Goal: Obtain resource: Obtain resource

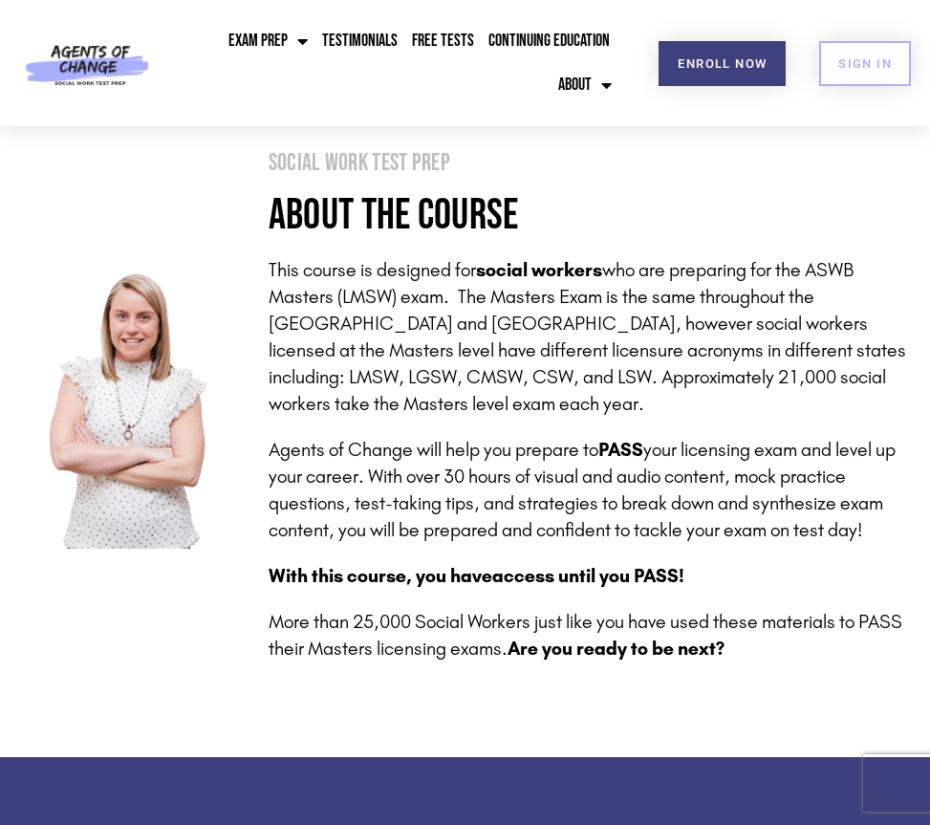
scroll to position [382, 0]
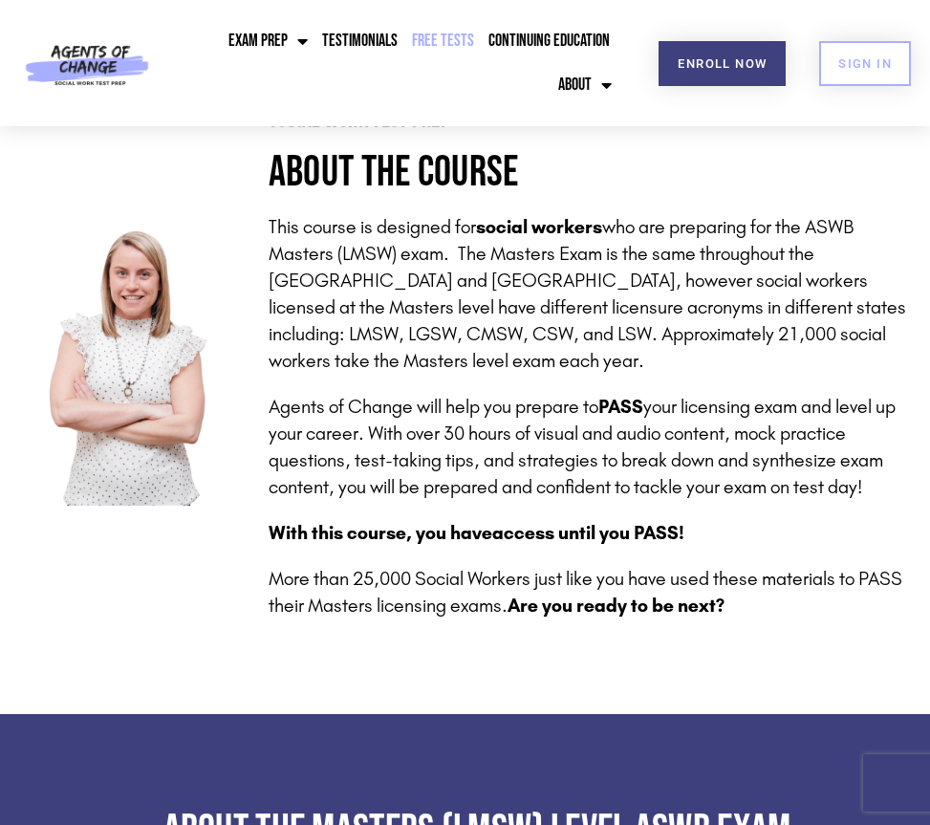
click at [442, 34] on link "Free Tests" at bounding box center [443, 41] width 72 height 44
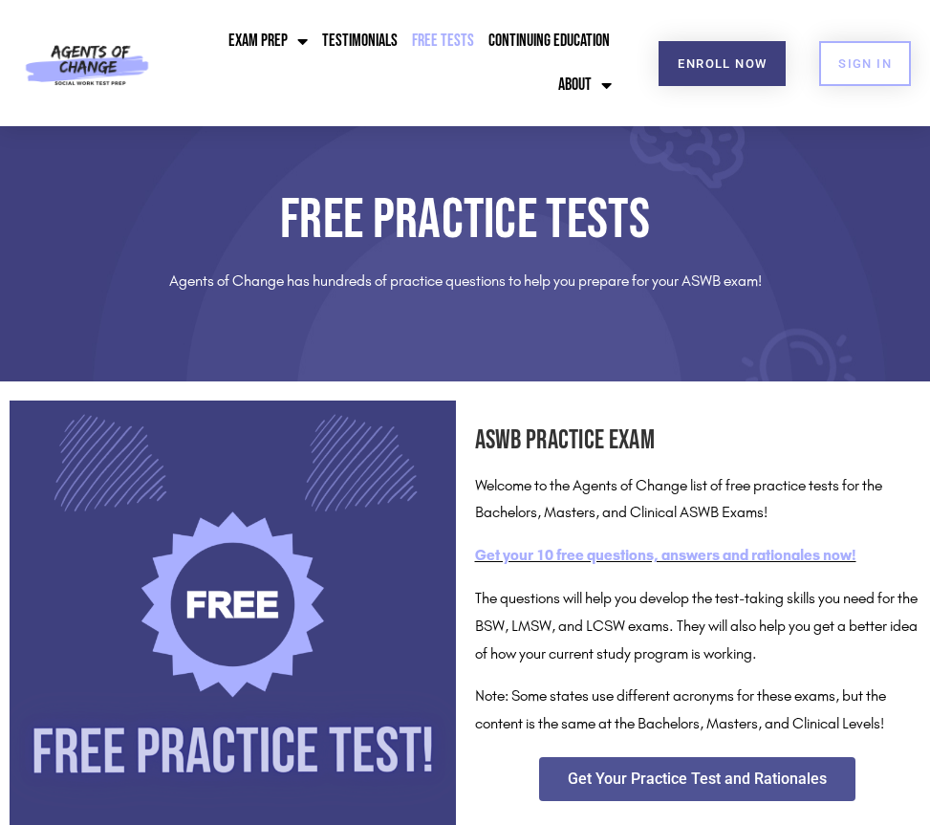
click at [623, 550] on link "Get your 10 free questions, answers and rationales now!" at bounding box center [665, 555] width 381 height 18
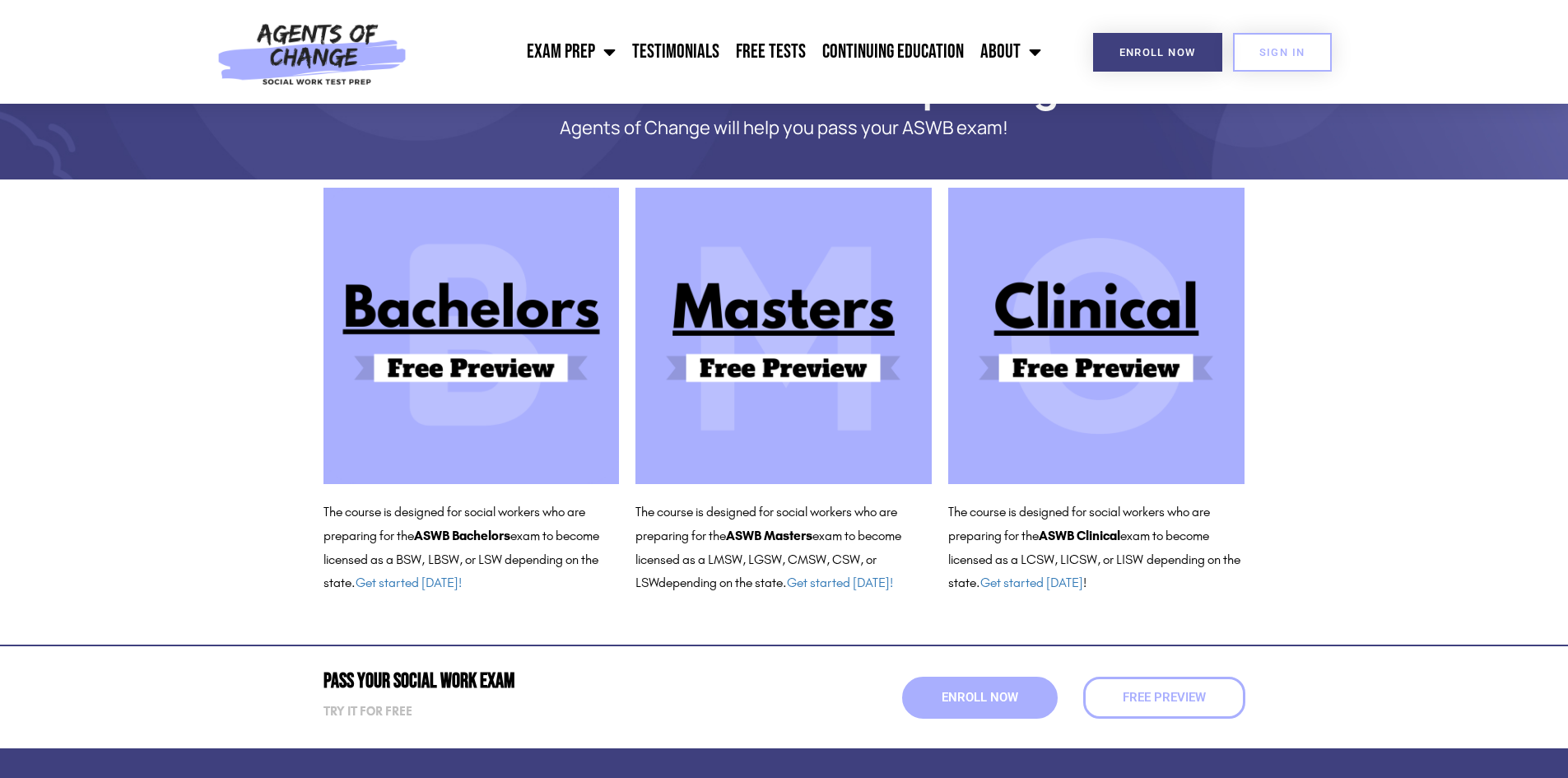
scroll to position [83, 0]
click at [800, 583] on link "Get started today!" at bounding box center [840, 582] width 106 height 16
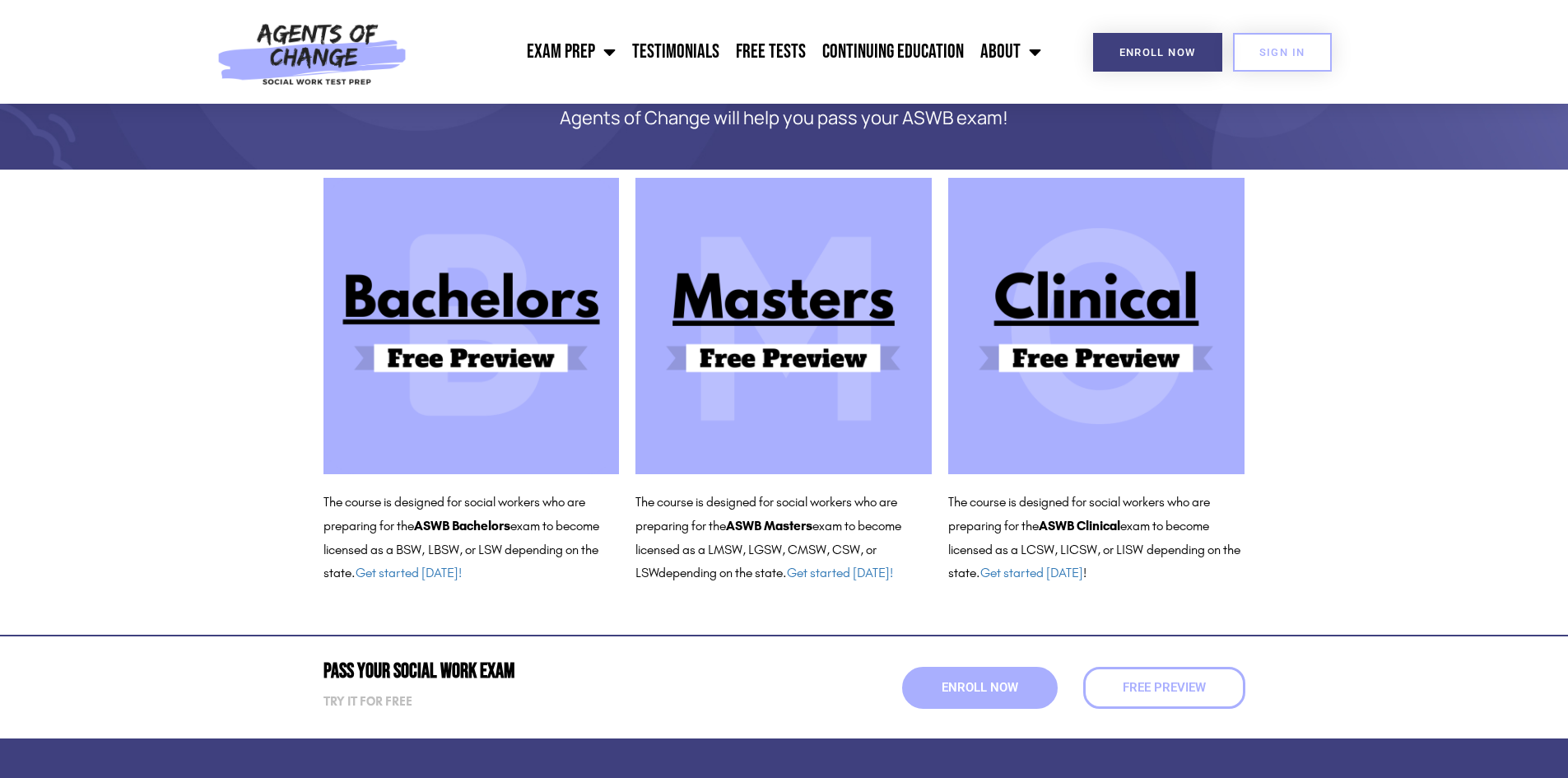
scroll to position [83, 0]
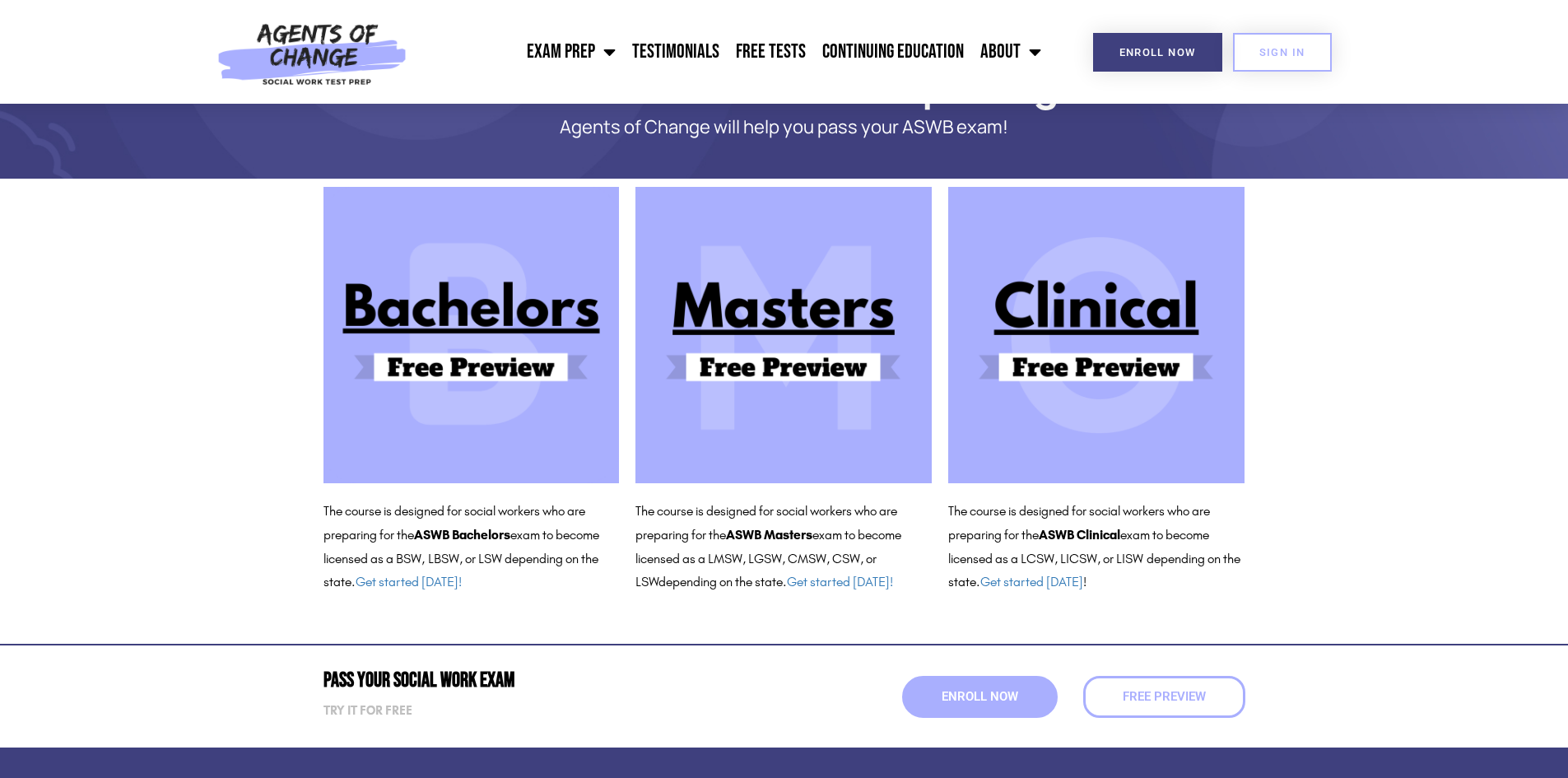
click at [825, 374] on img at bounding box center [784, 335] width 296 height 296
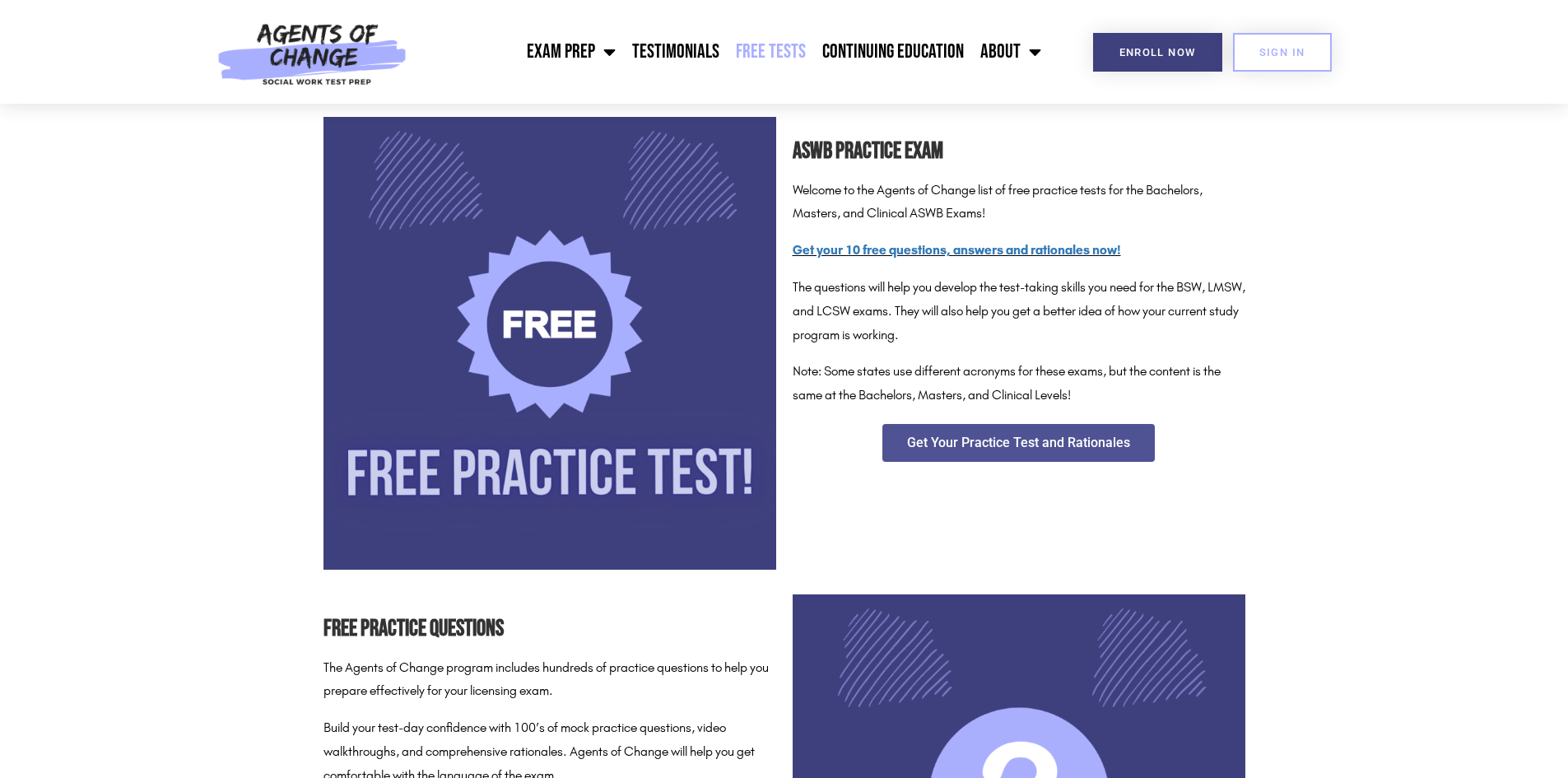
scroll to position [247, 0]
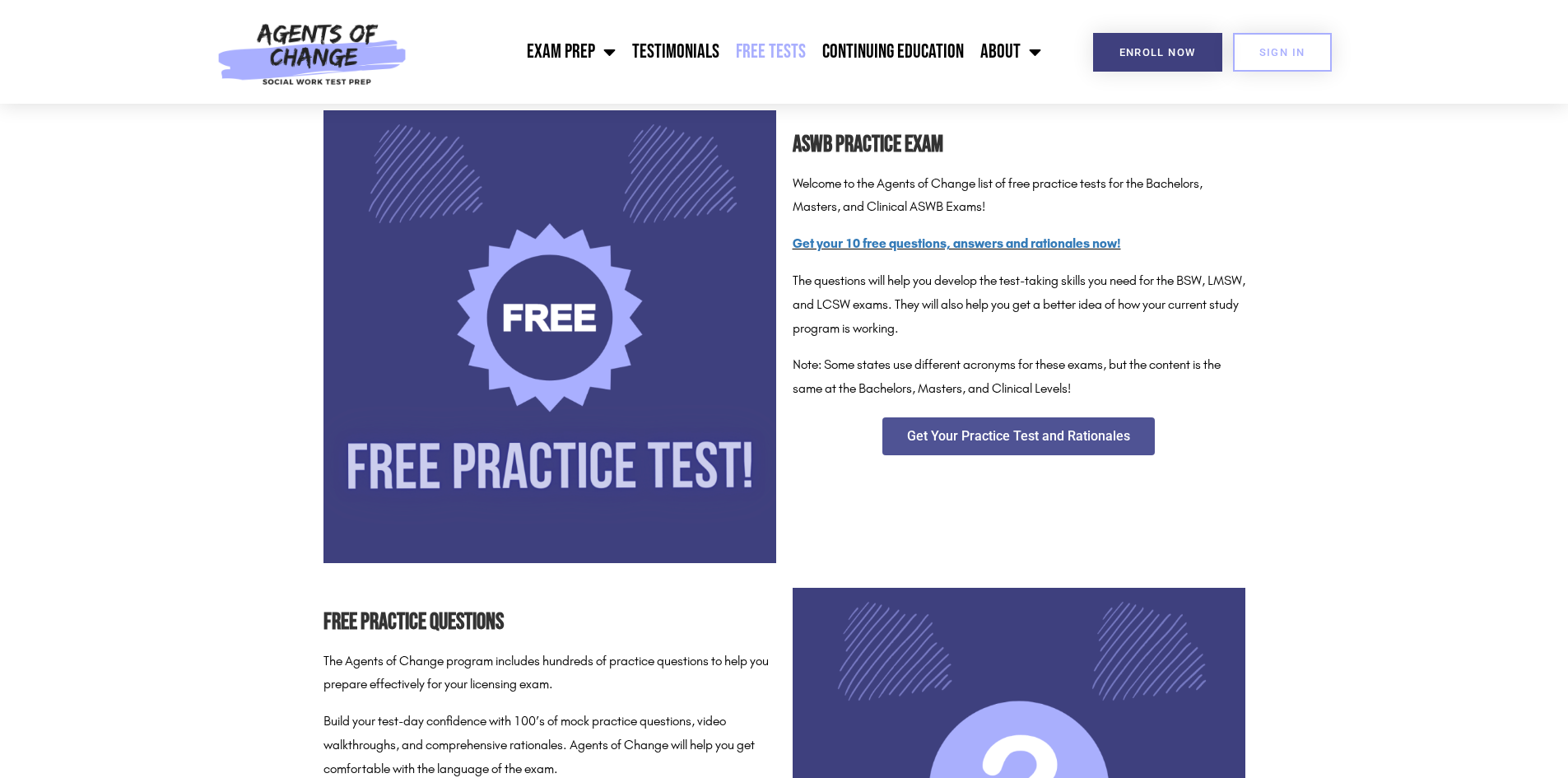
click at [533, 314] on img at bounding box center [550, 337] width 453 height 453
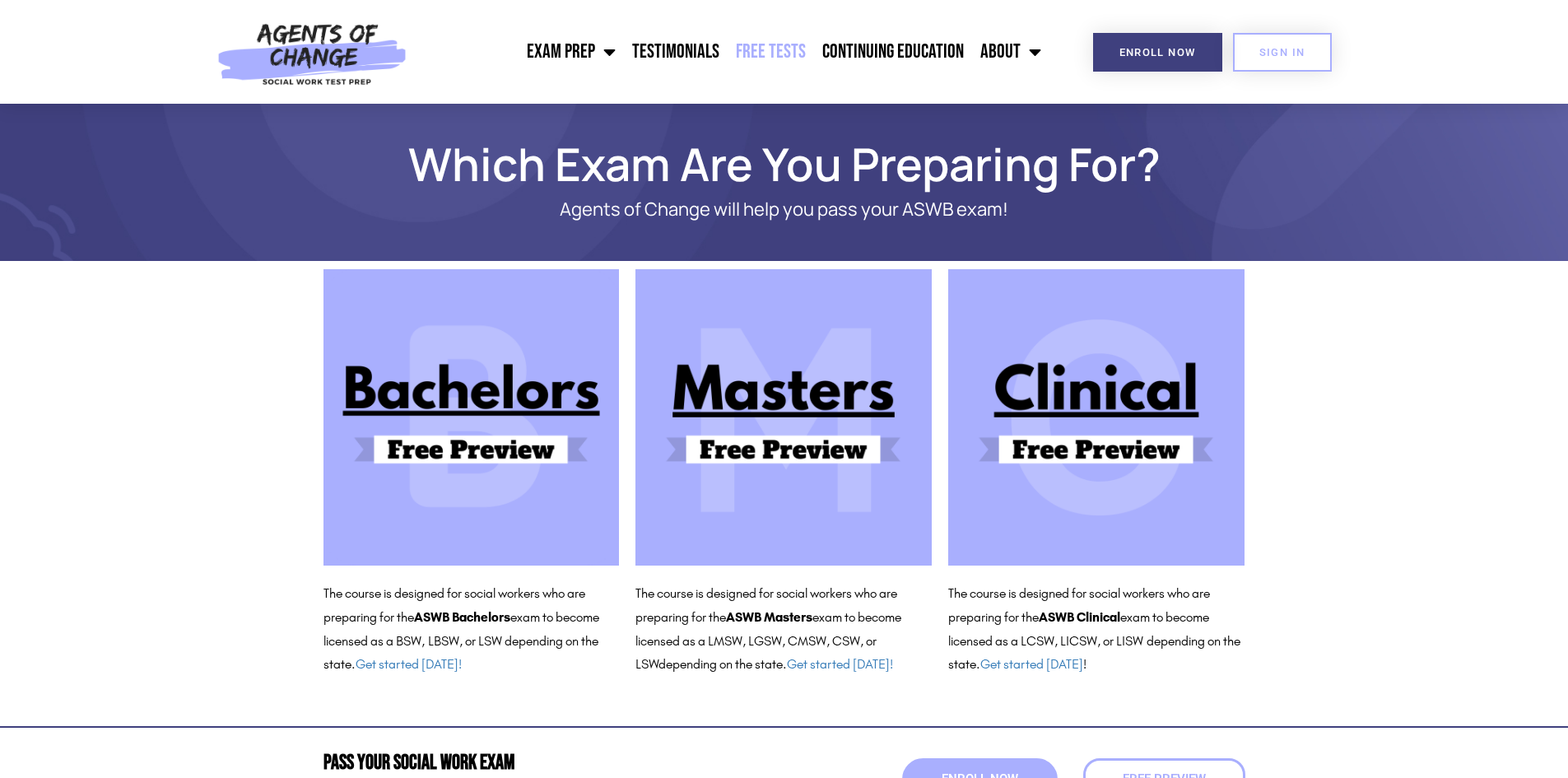
click at [764, 57] on link "Free Tests" at bounding box center [771, 52] width 86 height 41
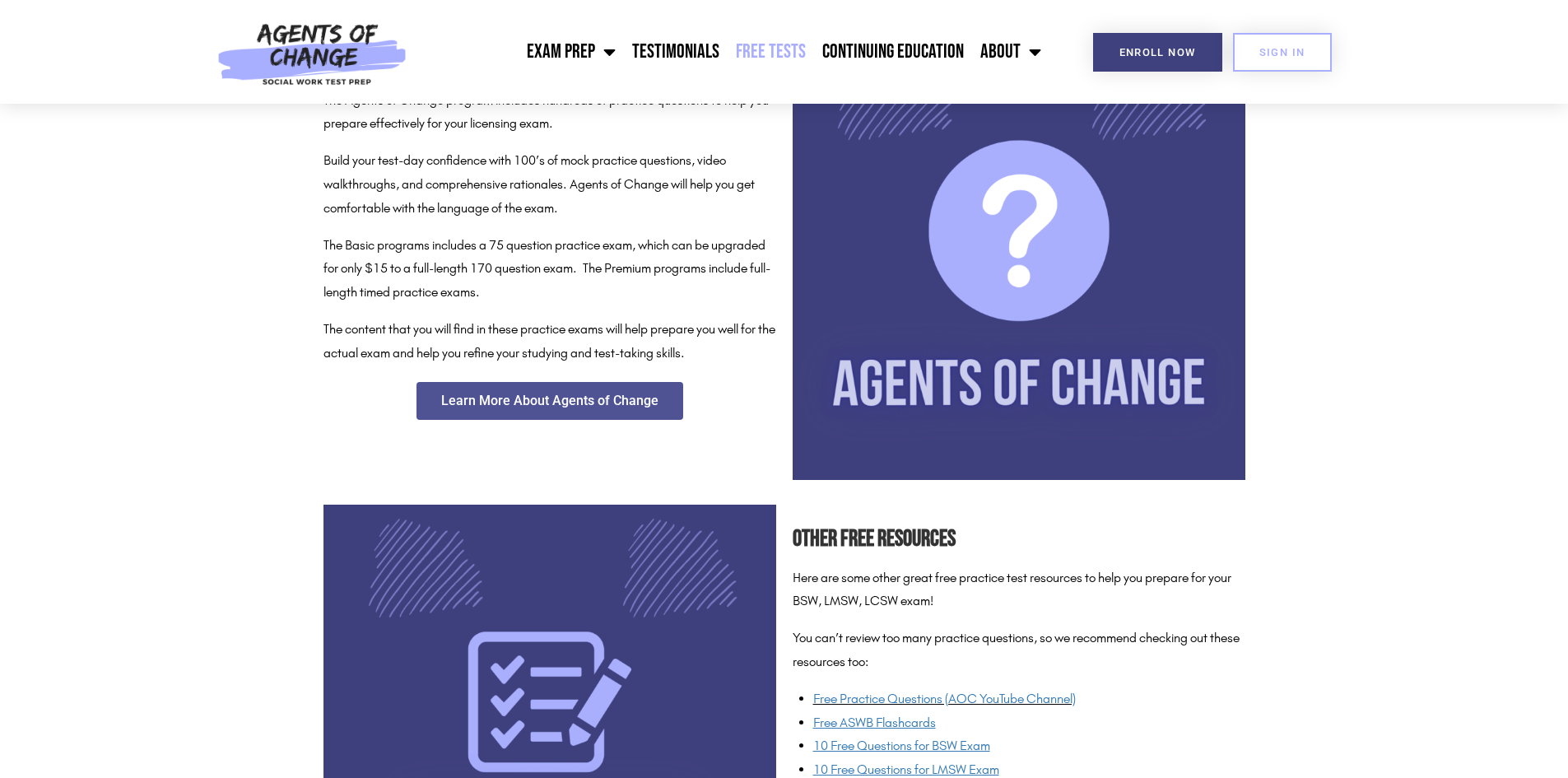
scroll to position [824, 0]
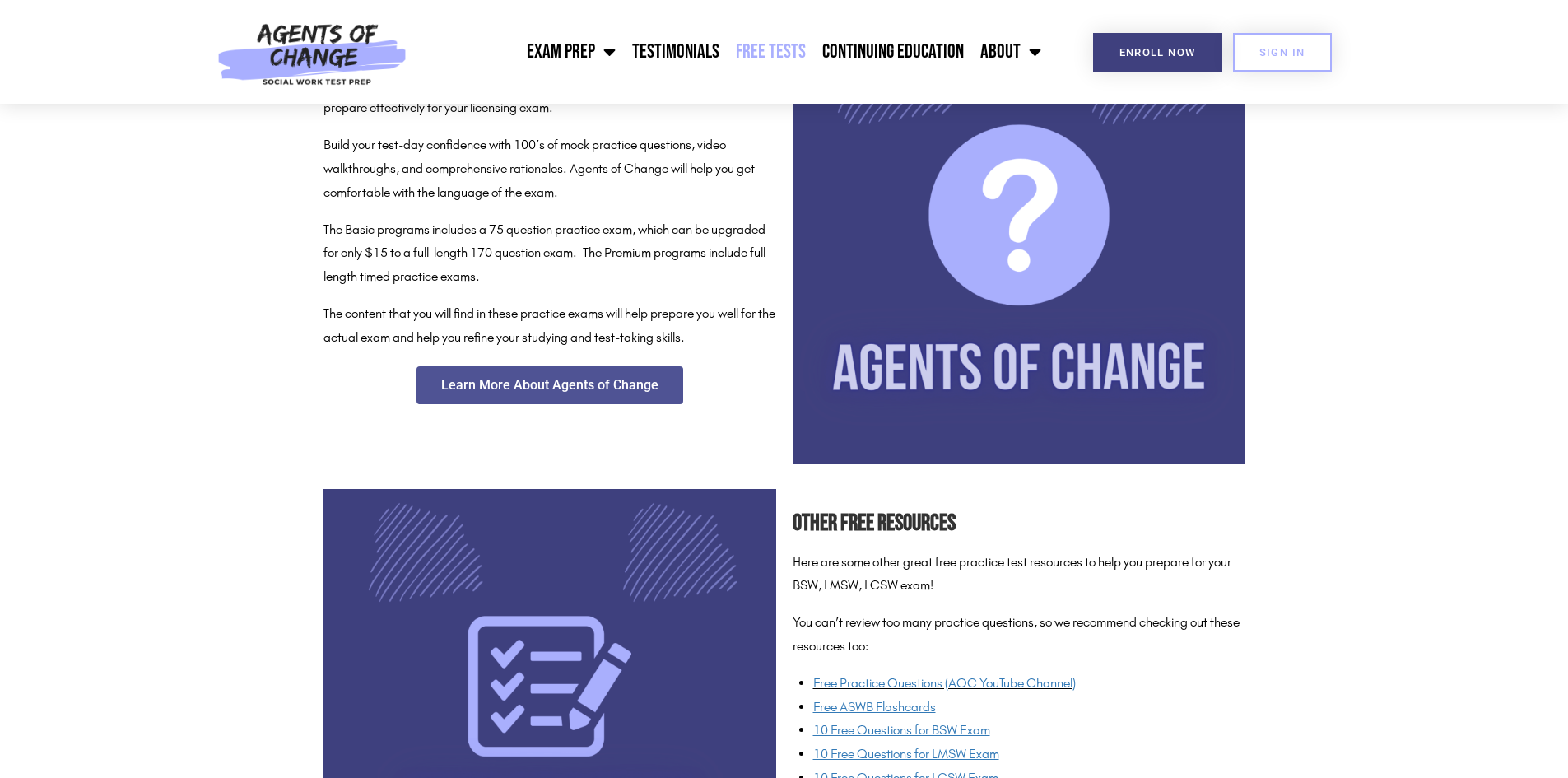
click at [989, 293] on img at bounding box center [1020, 238] width 453 height 453
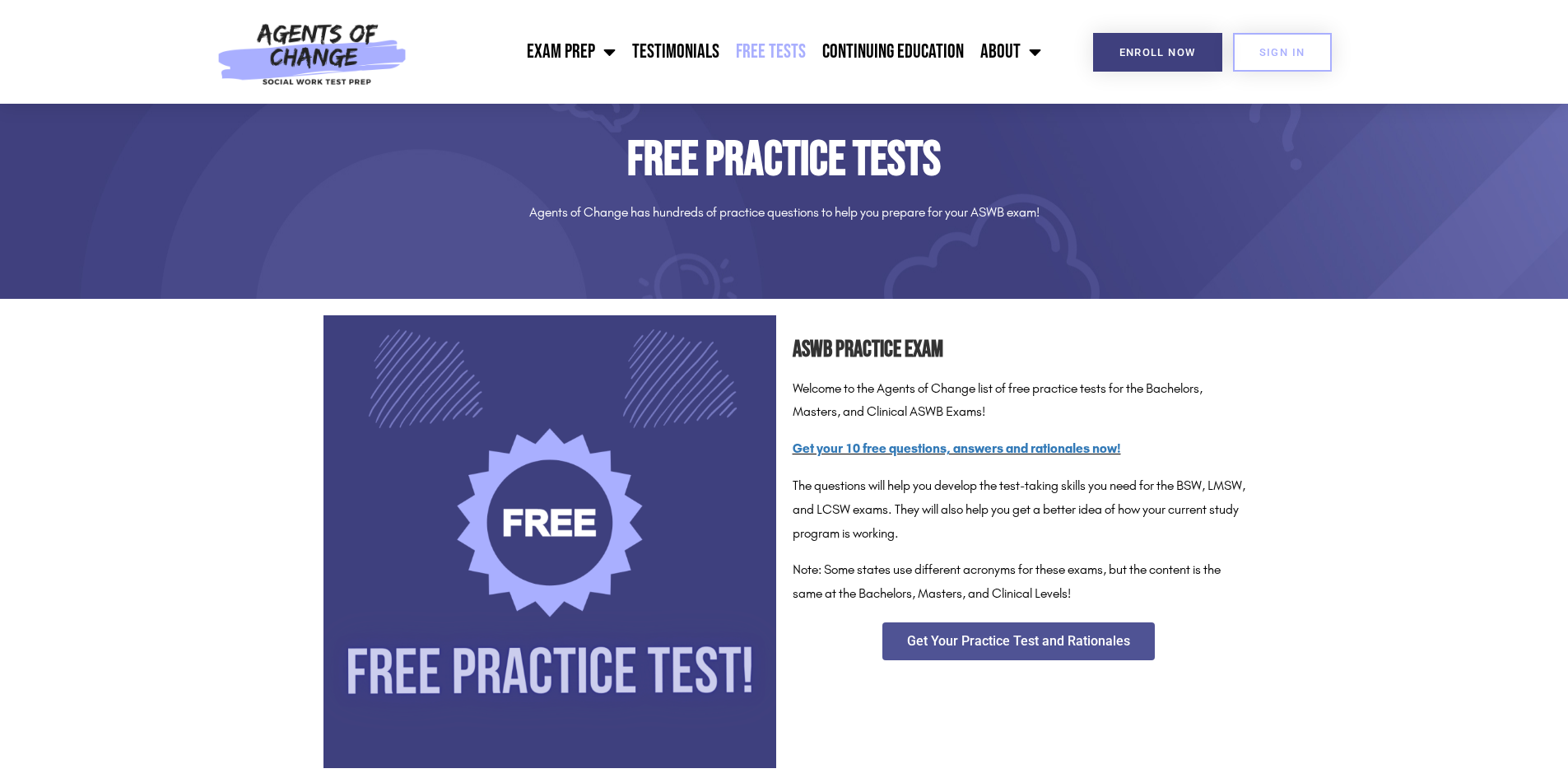
scroll to position [0, 0]
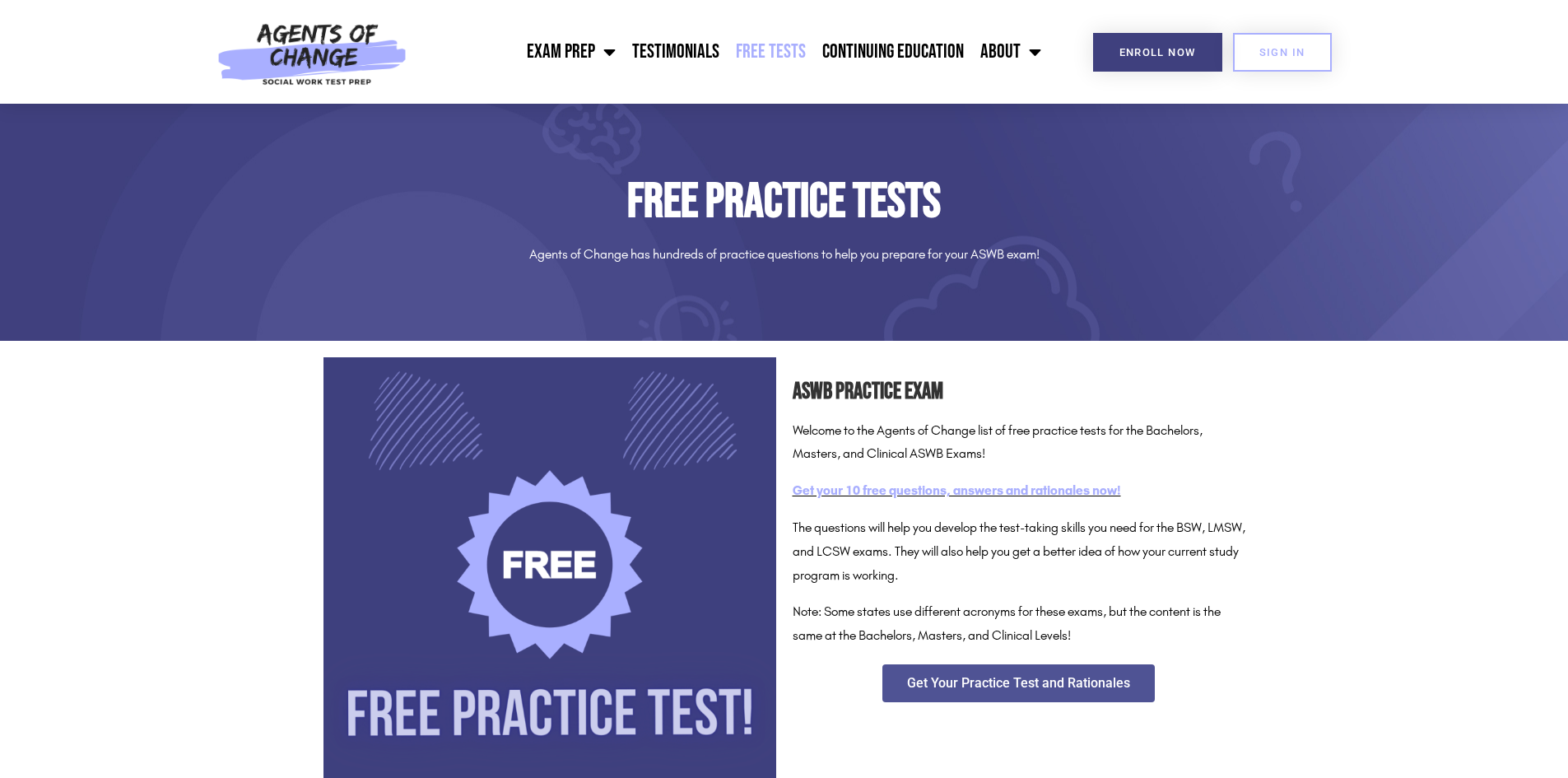
click at [964, 495] on link "Get your 10 free questions, answers and rationales now!" at bounding box center [957, 490] width 328 height 16
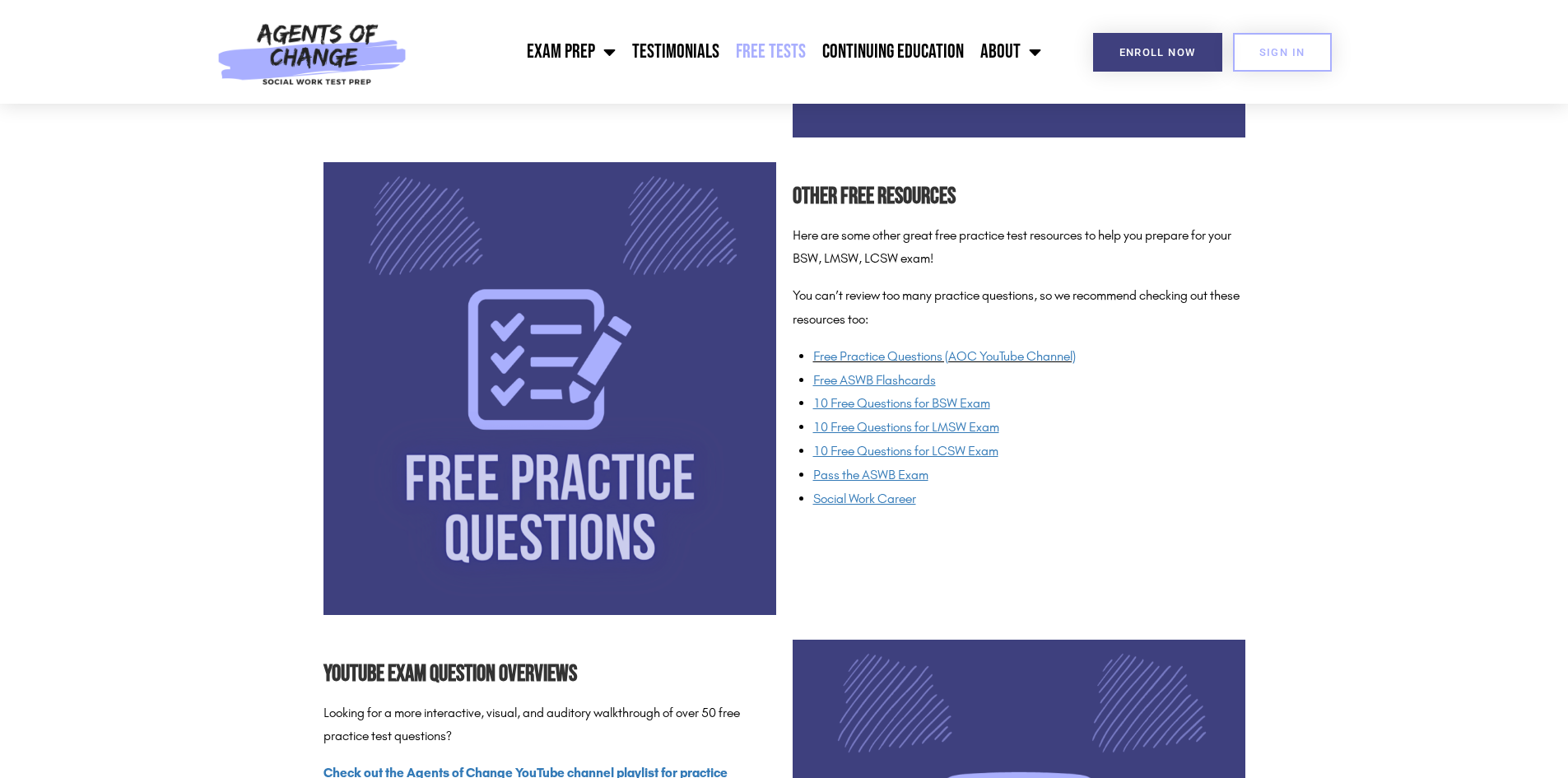
scroll to position [1153, 0]
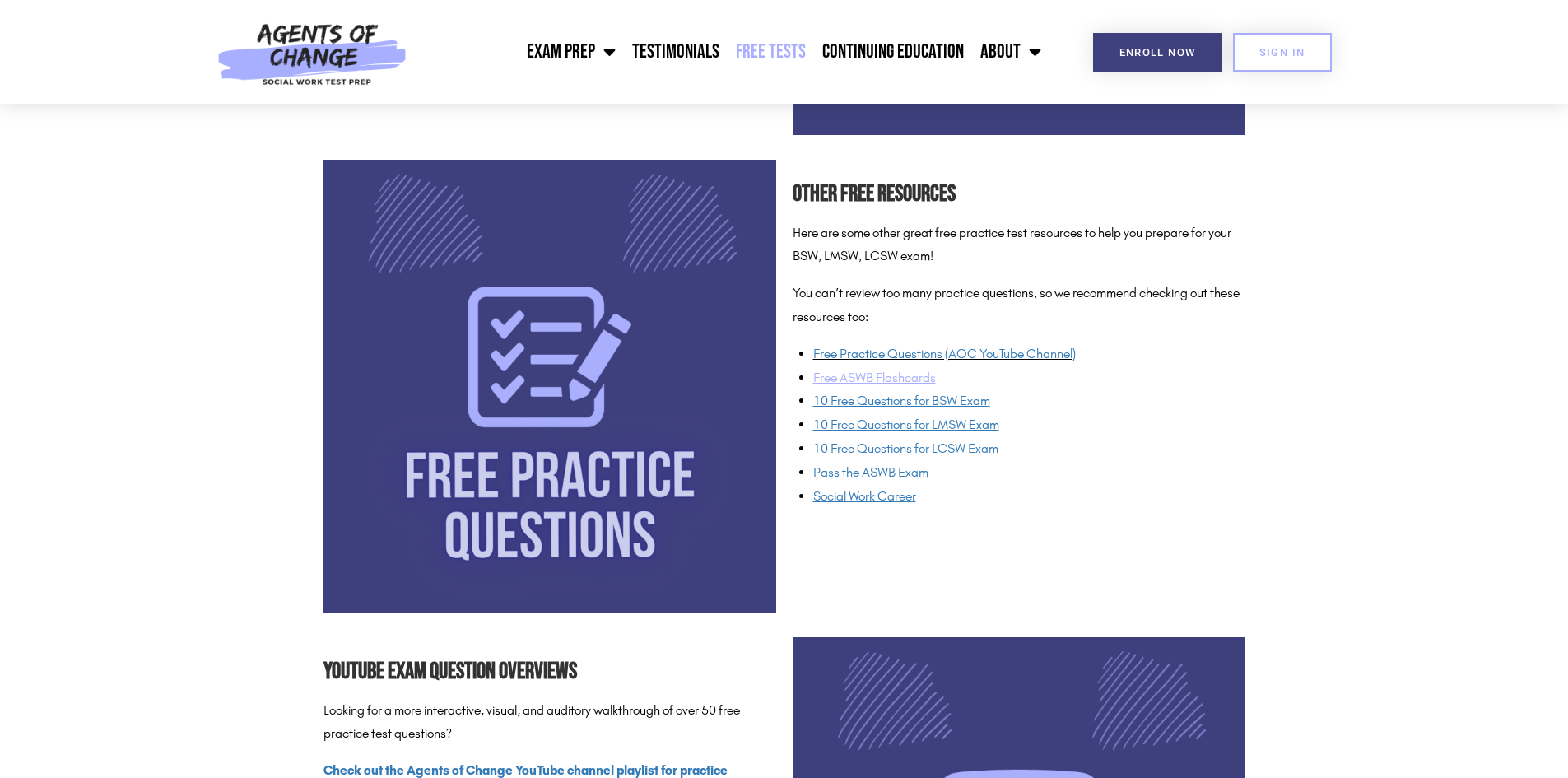
click at [886, 373] on u "Free ASWB Flashcards" at bounding box center [875, 377] width 122 height 16
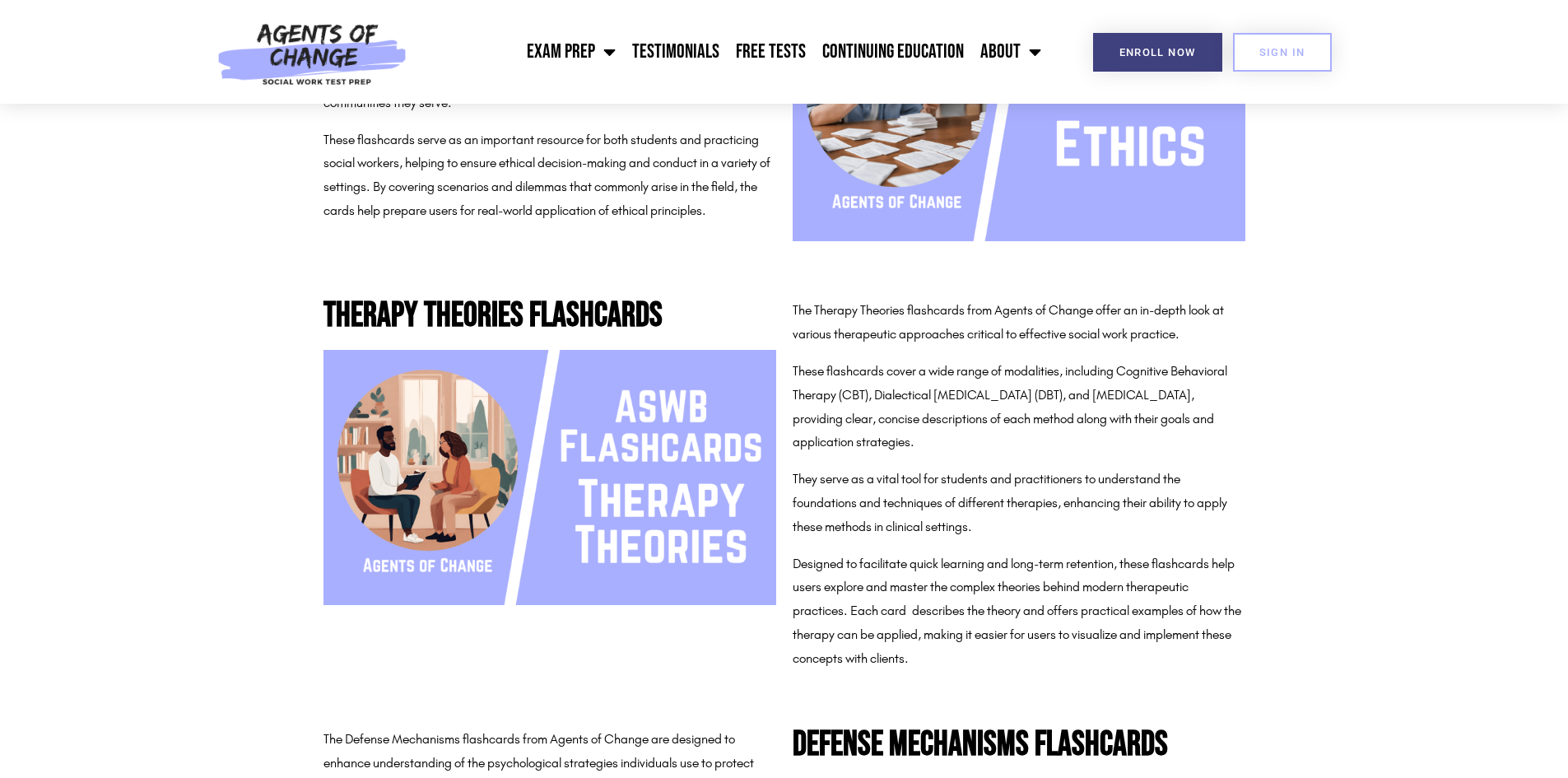
scroll to position [906, 0]
